Goal: Task Accomplishment & Management: Complete application form

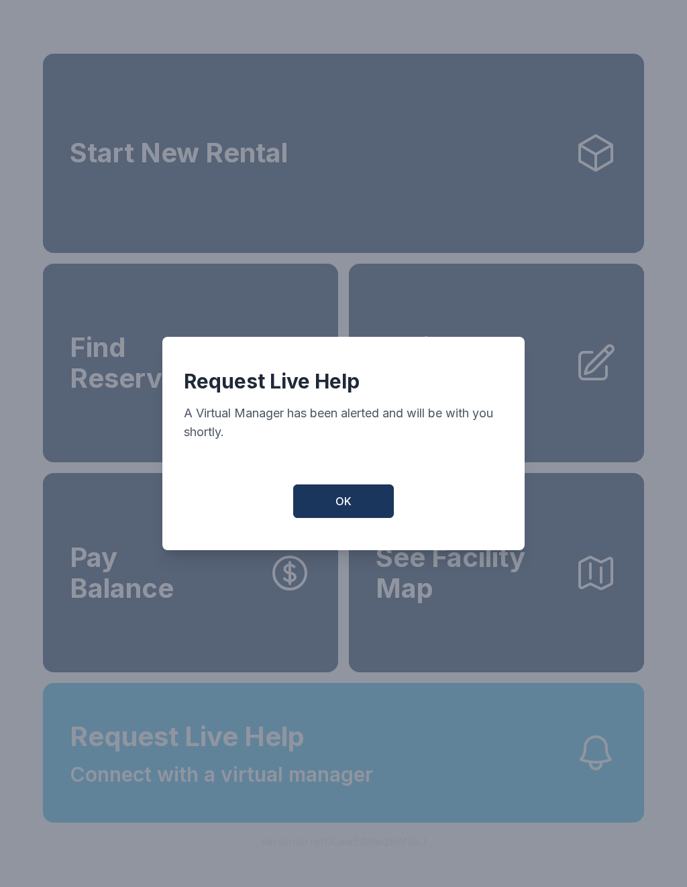
click at [376, 518] on button "OK" at bounding box center [343, 501] width 101 height 34
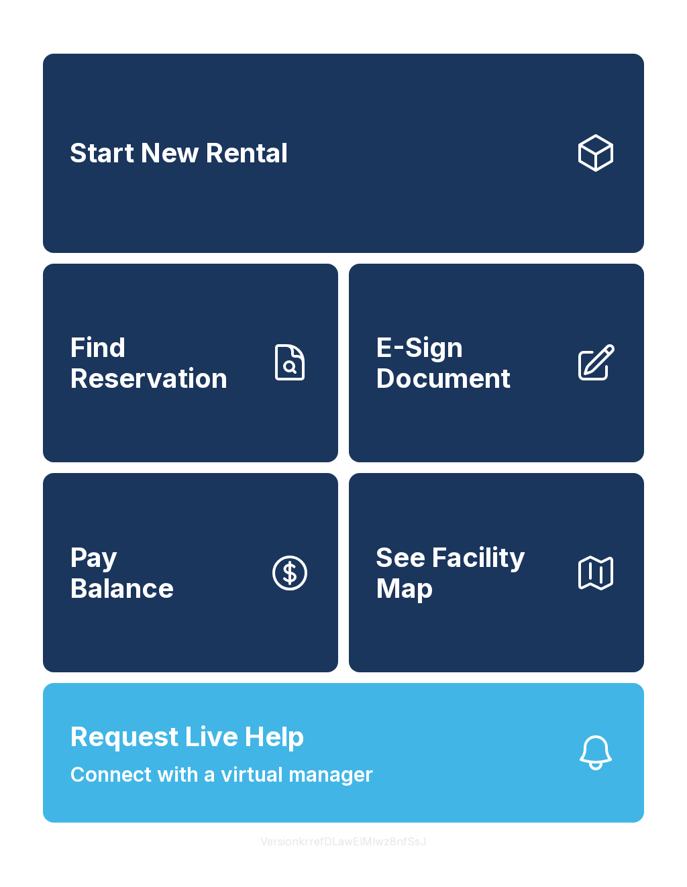
click at [290, 789] on span "Connect with a virtual manager" at bounding box center [221, 774] width 303 height 30
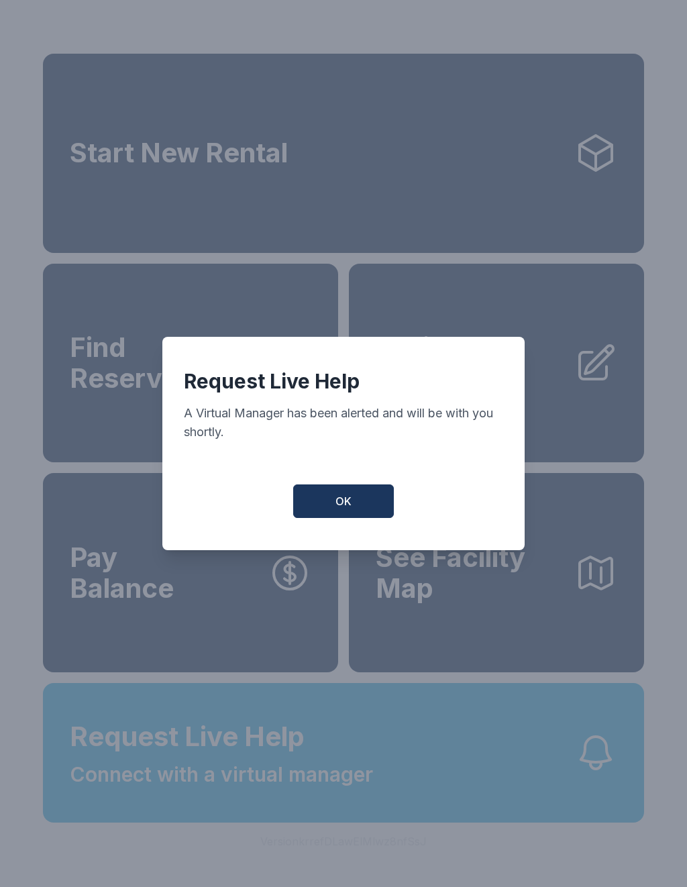
click at [333, 505] on button "OK" at bounding box center [343, 501] width 101 height 34
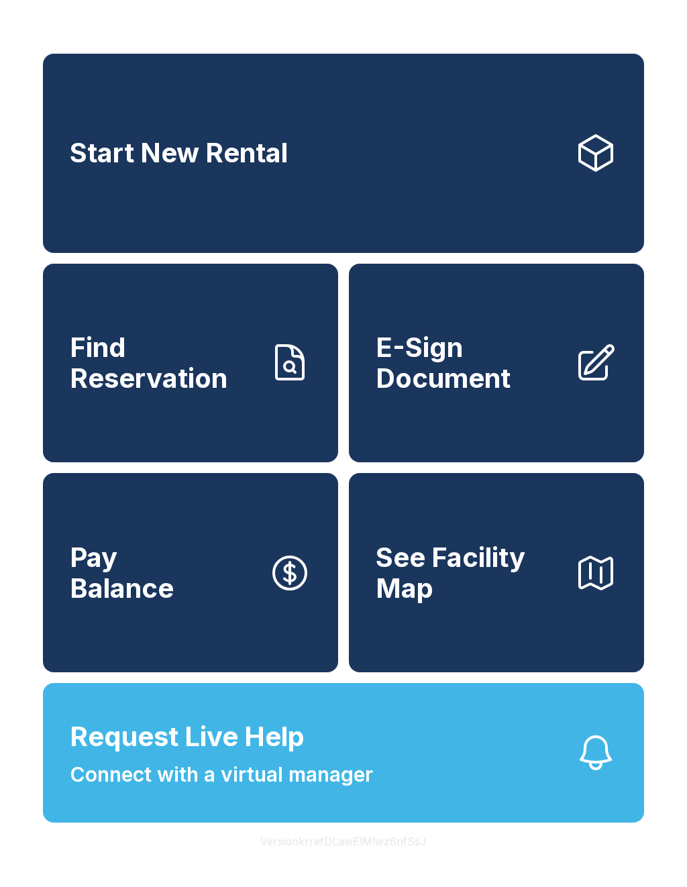
click at [526, 393] on span "E-Sign Document" at bounding box center [470, 362] width 188 height 61
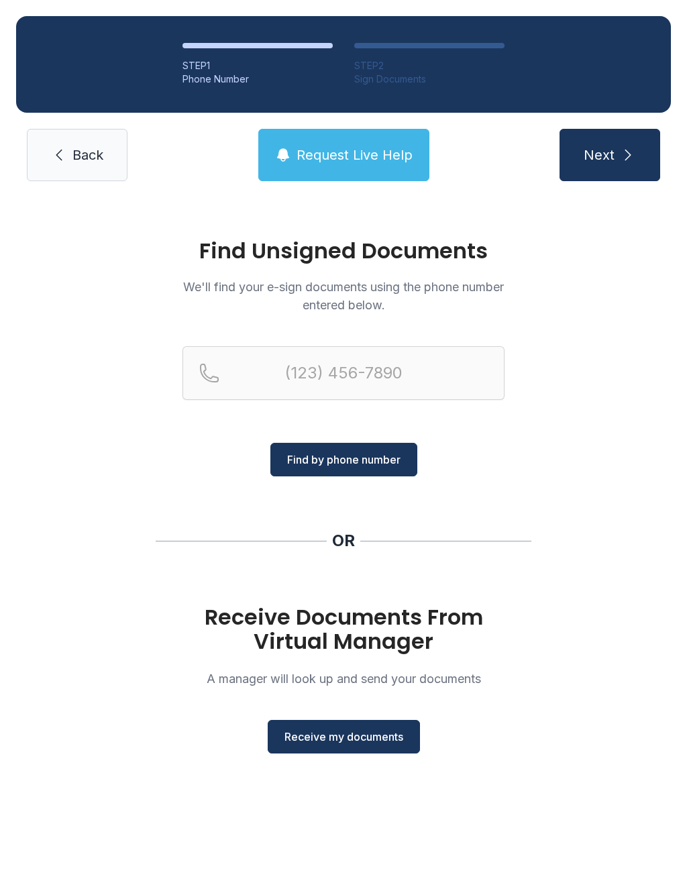
click at [375, 734] on span "Receive my documents" at bounding box center [343, 736] width 119 height 16
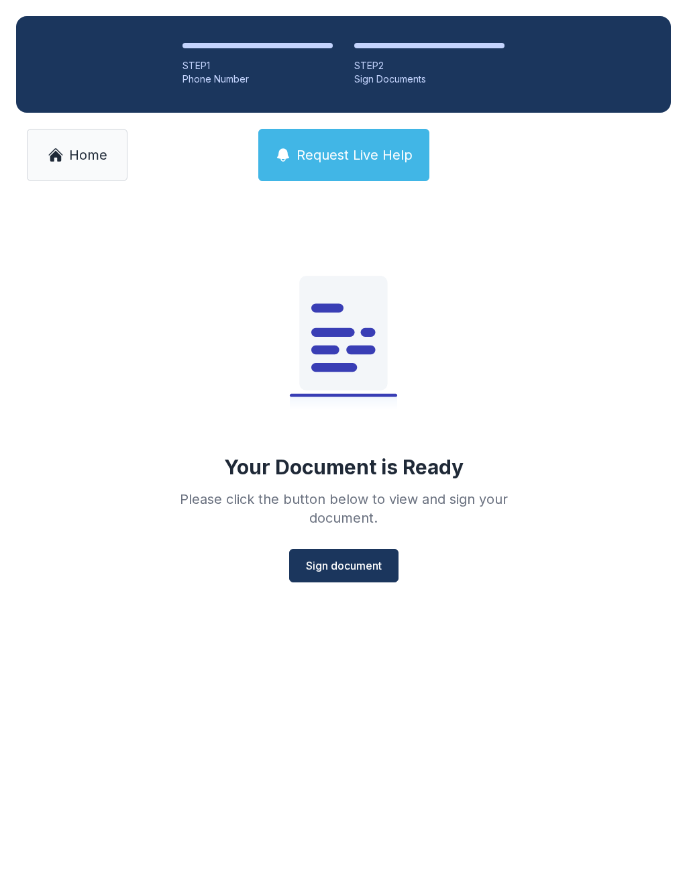
click at [370, 564] on span "Sign document" at bounding box center [344, 565] width 76 height 16
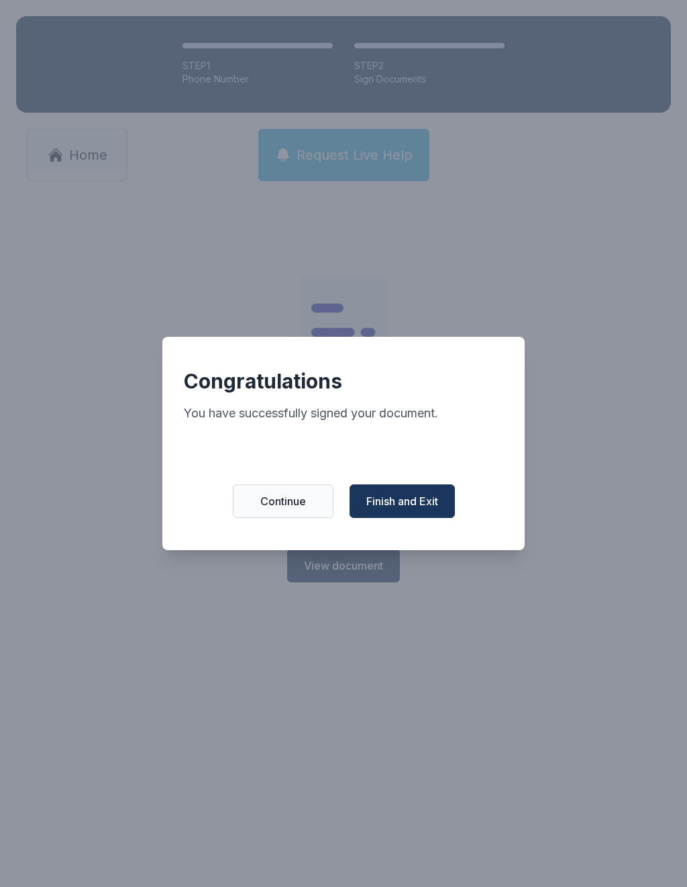
click at [425, 499] on button "Finish and Exit" at bounding box center [401, 501] width 105 height 34
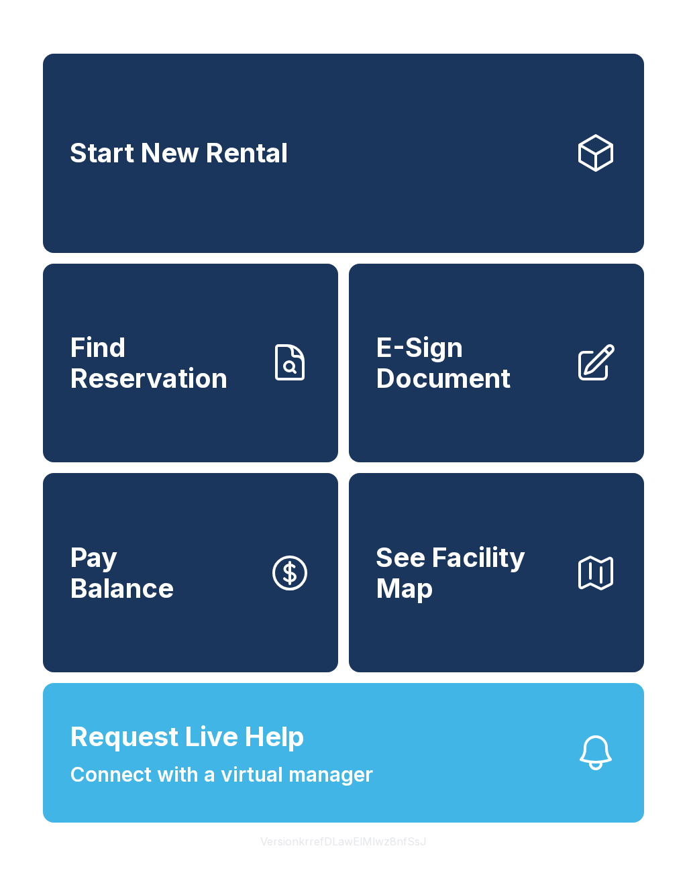
click at [483, 393] on span "E-Sign Document" at bounding box center [470, 362] width 188 height 61
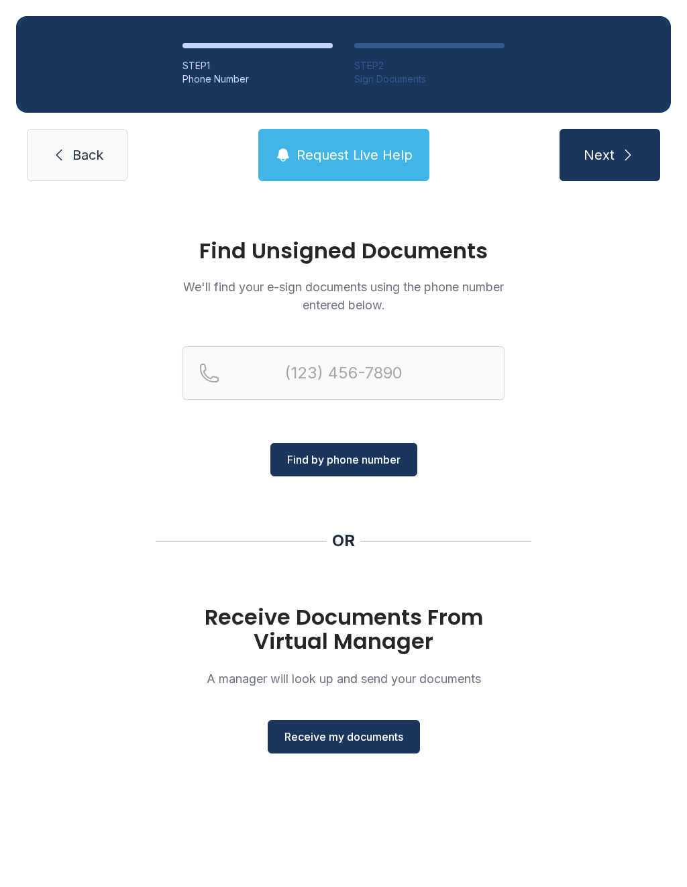
click at [375, 737] on span "Receive my documents" at bounding box center [343, 736] width 119 height 16
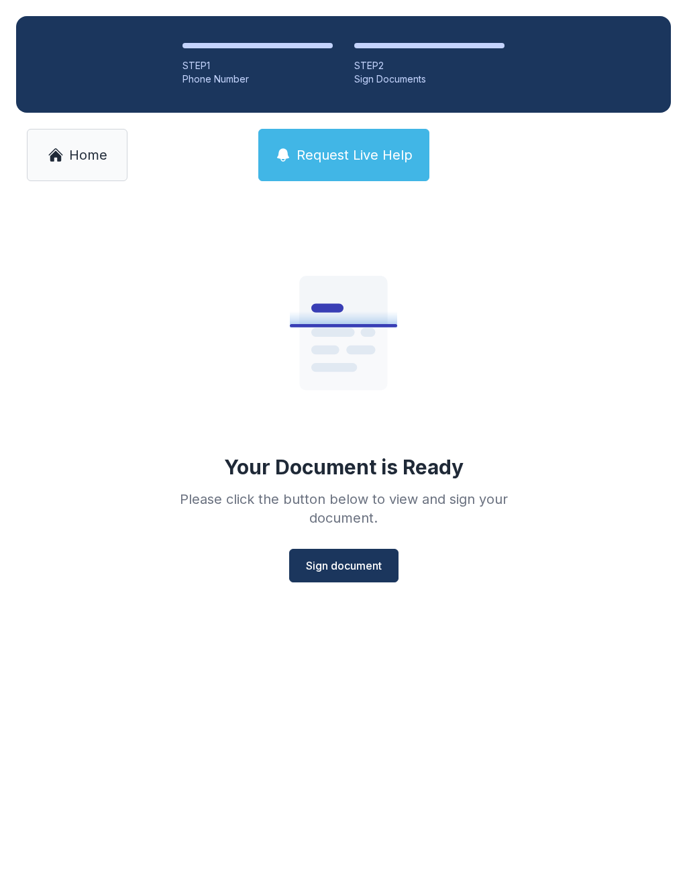
click at [366, 564] on span "Sign document" at bounding box center [344, 565] width 76 height 16
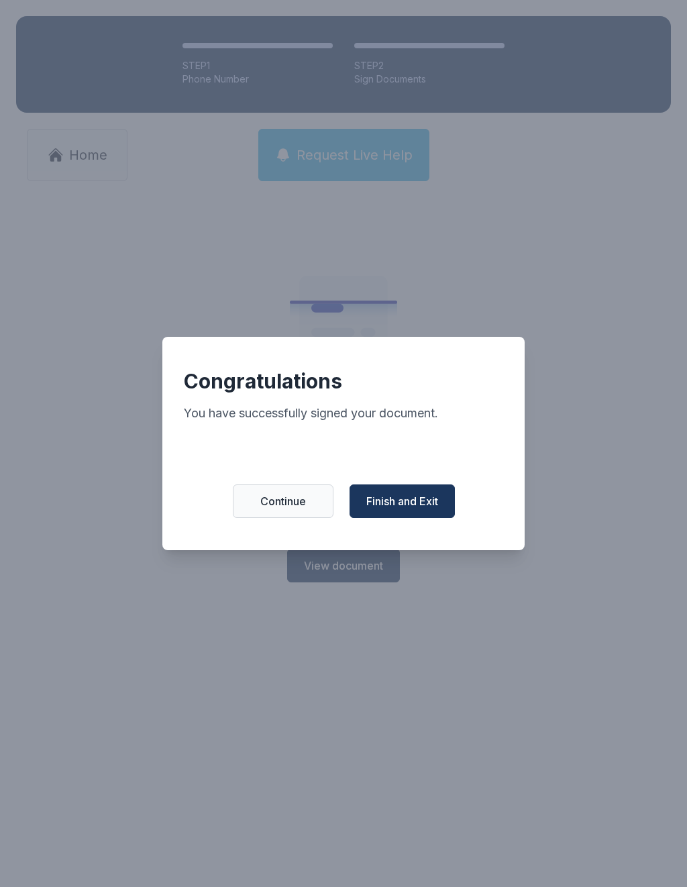
click at [410, 500] on span "Finish and Exit" at bounding box center [402, 501] width 72 height 16
